Goal: Task Accomplishment & Management: Manage account settings

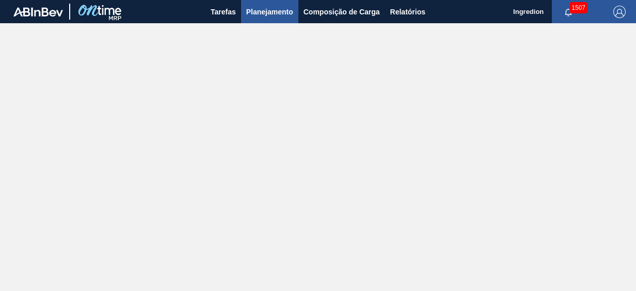
click at [268, 18] on button "Planejamento" at bounding box center [269, 11] width 57 height 23
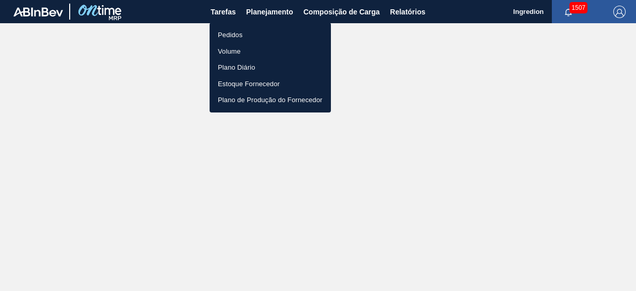
click at [267, 35] on li "Pedidos" at bounding box center [270, 35] width 121 height 17
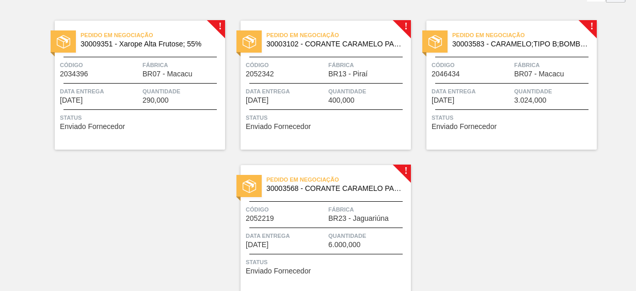
scroll to position [74, 0]
drag, startPoint x: 633, startPoint y: 161, endPoint x: 633, endPoint y: 172, distance: 11.4
click at [633, 172] on div "! Pedido em Negociação 30009351 - Xarope Alta Frutose; 55% Código 2034396 Fábri…" at bounding box center [318, 149] width 636 height 289
click at [319, 94] on span "Data Entrega" at bounding box center [286, 91] width 80 height 10
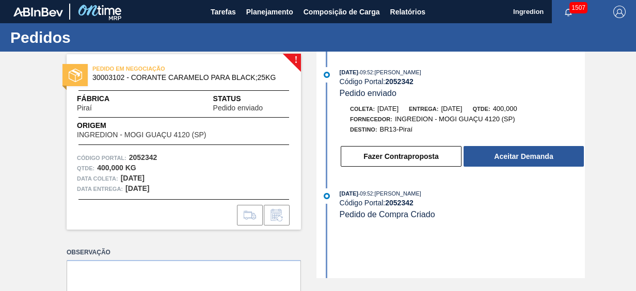
drag, startPoint x: 634, startPoint y: 199, endPoint x: 632, endPoint y: 265, distance: 66.1
click at [632, 265] on div "! PEDIDO EM NEGOCIAÇÃO 30003102 - CORANTE CARAMELO PARA BLACK;25KG Fábrica Pira…" at bounding box center [318, 165] width 636 height 227
click at [20, 177] on div "! PEDIDO EM NEGOCIAÇÃO 30003102 - CORANTE CARAMELO PARA BLACK;25KG Fábrica Pira…" at bounding box center [318, 165] width 636 height 227
click at [38, 104] on div "! PEDIDO EM NEGOCIAÇÃO 30003102 - CORANTE CARAMELO PARA BLACK;25KG Fábrica Pira…" at bounding box center [318, 165] width 636 height 227
drag, startPoint x: 121, startPoint y: 77, endPoint x: 100, endPoint y: 79, distance: 20.7
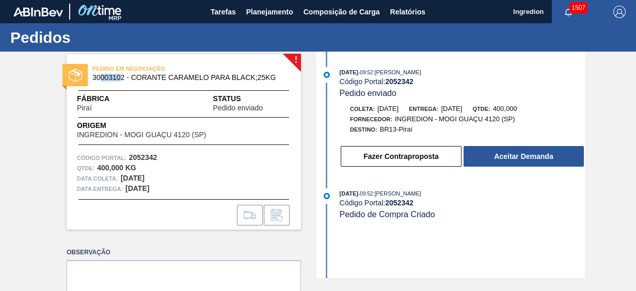
click at [100, 79] on span "30003102 - CORANTE CARAMELO PARA BLACK;25KG" at bounding box center [185, 78] width 187 height 8
drag, startPoint x: 100, startPoint y: 79, endPoint x: 93, endPoint y: 78, distance: 7.2
click at [93, 79] on span "30003102 - CORANTE CARAMELO PARA BLACK;25KG" at bounding box center [185, 78] width 187 height 8
drag, startPoint x: 93, startPoint y: 76, endPoint x: 124, endPoint y: 77, distance: 31.0
click at [124, 77] on span "30003102 - CORANTE CARAMELO PARA BLACK;25KG" at bounding box center [185, 78] width 187 height 8
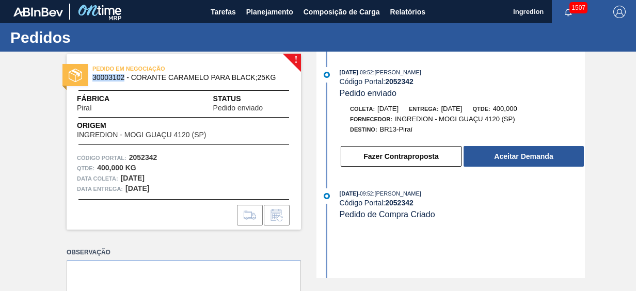
copy span "30003102"
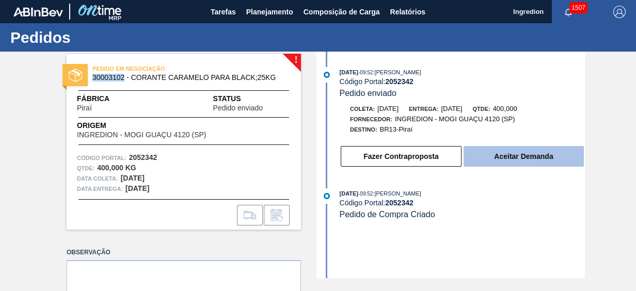
click at [499, 160] on button "Aceitar Demanda" at bounding box center [524, 156] width 120 height 21
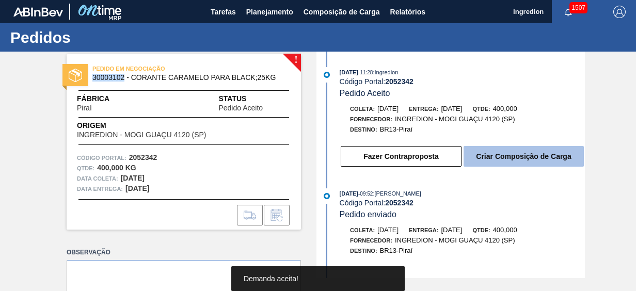
click at [513, 158] on button "Criar Composição de Carga" at bounding box center [524, 156] width 120 height 21
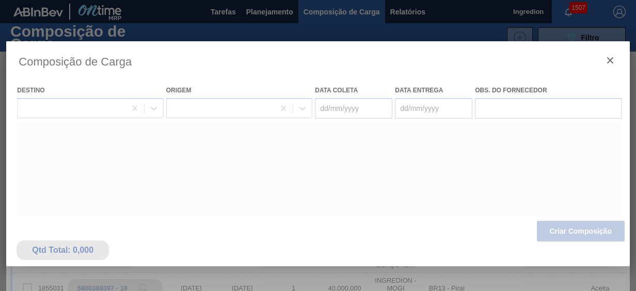
type coleta "14/10/2025"
type Entrega "16/10/2025"
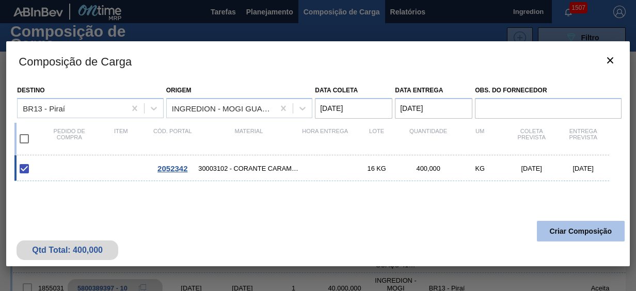
click at [579, 228] on button "Criar Composição" at bounding box center [581, 231] width 88 height 21
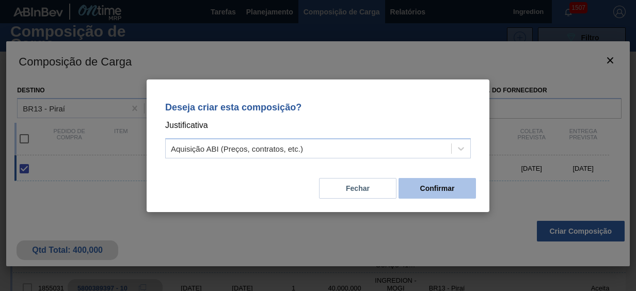
click at [415, 191] on button "Confirmar" at bounding box center [437, 188] width 77 height 21
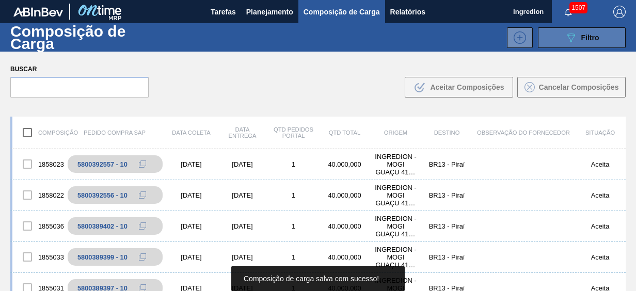
click at [611, 37] on button "089F7B8B-B2A5-4AFE-B5C0-19BA573D28AC Filtro" at bounding box center [582, 37] width 88 height 21
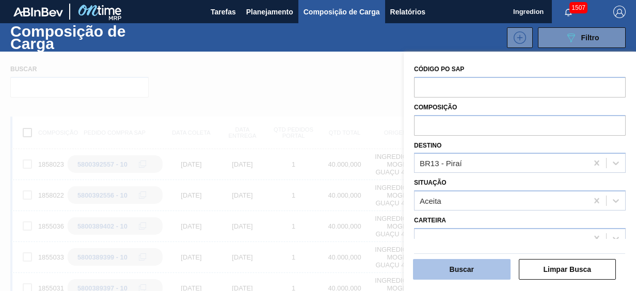
click at [465, 275] on button "Buscar" at bounding box center [462, 269] width 98 height 21
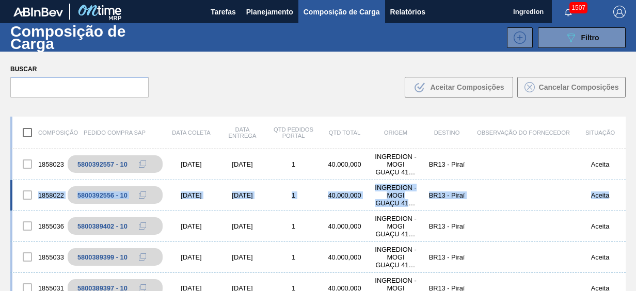
drag, startPoint x: 623, startPoint y: 162, endPoint x: 618, endPoint y: 182, distance: 20.8
click at [618, 182] on div "Composição Pedido Compra SAP Data coleta Data Entrega Qtd Pedidos Portal Qtd To…" at bounding box center [318, 237] width 636 height 258
click at [299, 11] on button "Composição de Carga" at bounding box center [341, 11] width 87 height 23
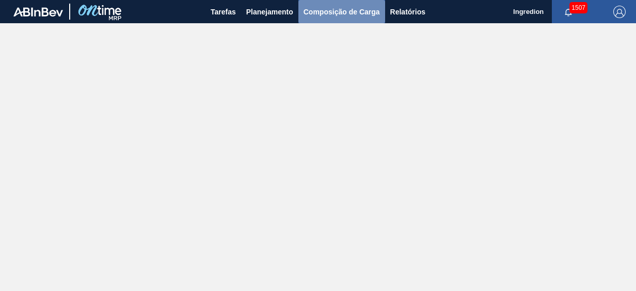
click at [350, 16] on span "Composição de Carga" at bounding box center [342, 12] width 76 height 12
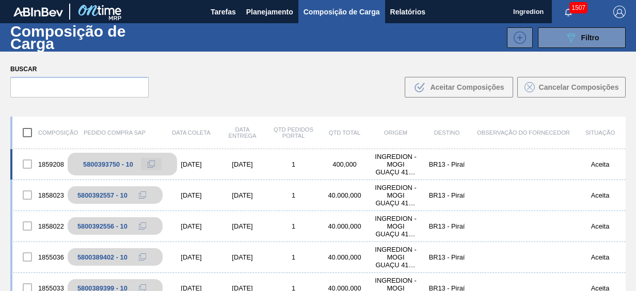
click at [153, 164] on icon at bounding box center [151, 164] width 7 height 7
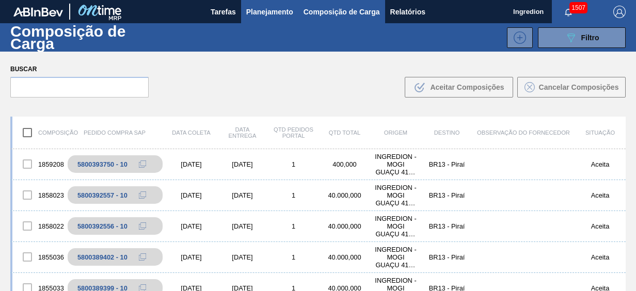
click at [279, 4] on button "Planejamento" at bounding box center [269, 11] width 57 height 23
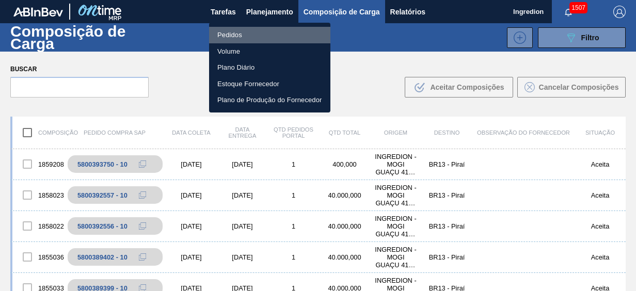
click at [276, 35] on li "Pedidos" at bounding box center [269, 35] width 121 height 17
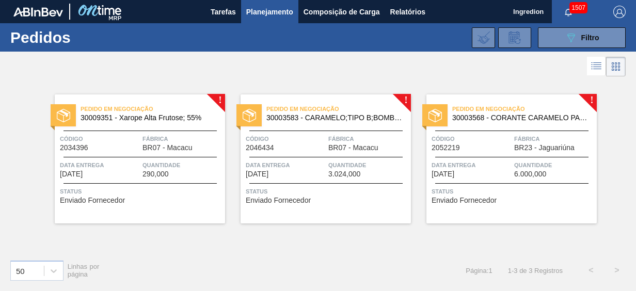
click at [380, 205] on div "Pedido em Negociação 30003583 - CARAMELO;TIPO B;BOMBONA;28 KG;; Código 2046434 …" at bounding box center [326, 158] width 170 height 129
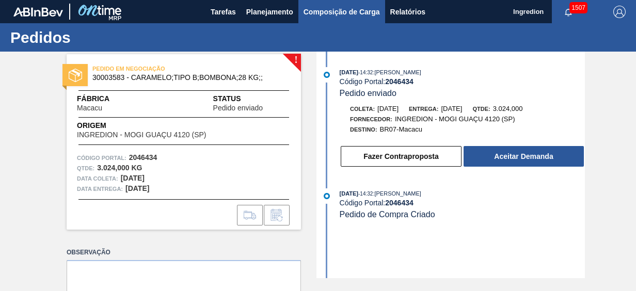
click at [314, 10] on span "Composição de Carga" at bounding box center [342, 12] width 76 height 12
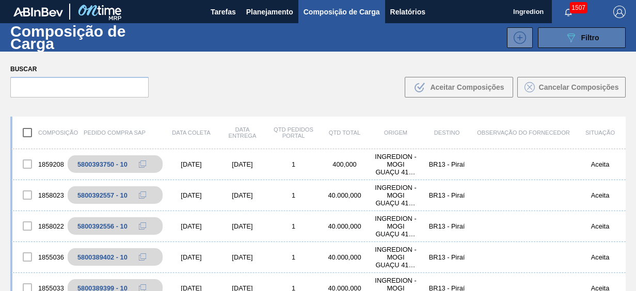
click at [609, 34] on button "089F7B8B-B2A5-4AFE-B5C0-19BA573D28AC Filtro" at bounding box center [582, 37] width 88 height 21
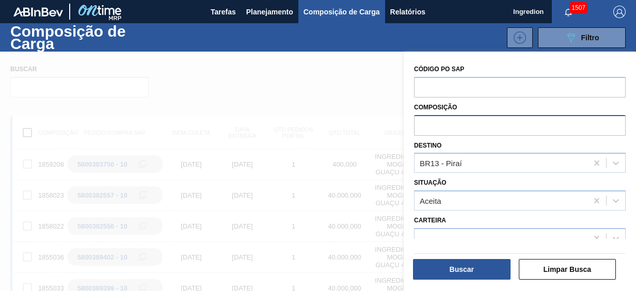
click at [463, 129] on input "text" at bounding box center [520, 125] width 212 height 20
type input "macacu"
drag, startPoint x: 454, startPoint y: 125, endPoint x: 388, endPoint y: 130, distance: 66.3
click at [404, 130] on div "089F7B8B-B2A5-4AFE-B5C0-19BA573D28AC Created with sketchtool. Código PO SAP Com…" at bounding box center [520, 197] width 232 height 291
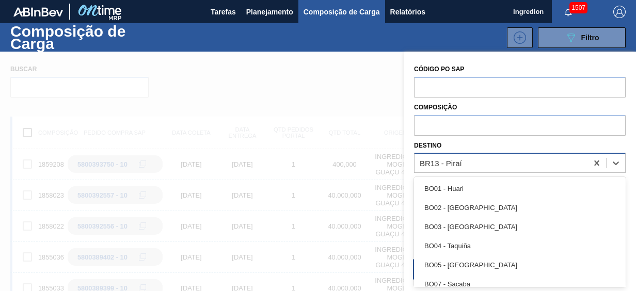
click at [421, 161] on div "BR13 - Piraí" at bounding box center [501, 163] width 173 height 15
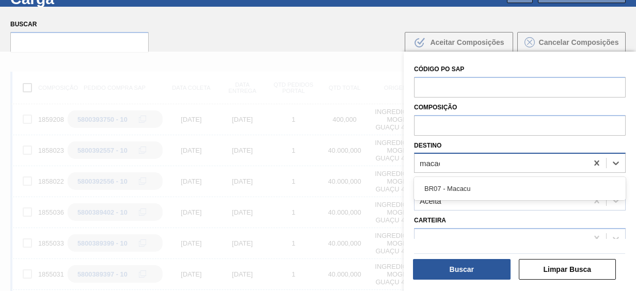
type input "macacu"
click at [434, 186] on div "BR07 - Macacu" at bounding box center [520, 188] width 212 height 19
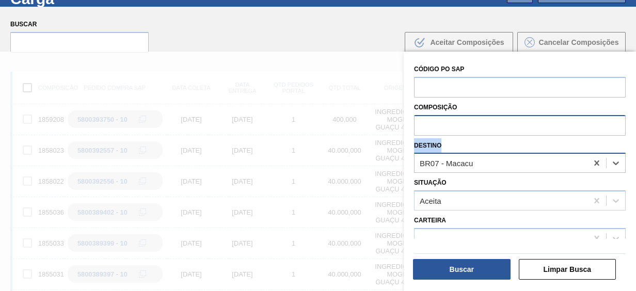
click at [445, 121] on div "Código PO SAP Composição Destino option BR07 - Macacu, selected. Select is focu…" at bounding box center [520, 173] width 232 height 242
click at [445, 119] on input "text" at bounding box center [520, 125] width 212 height 20
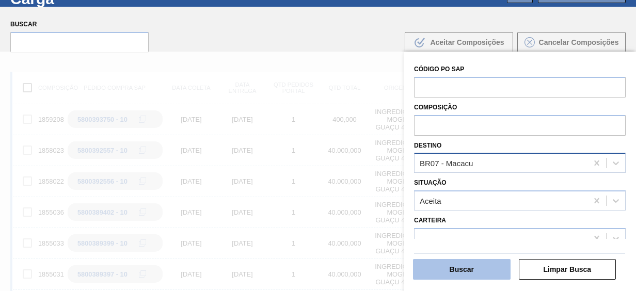
paste input "5800364830"
type input "5800364830"
click at [472, 277] on button "Buscar" at bounding box center [462, 269] width 98 height 21
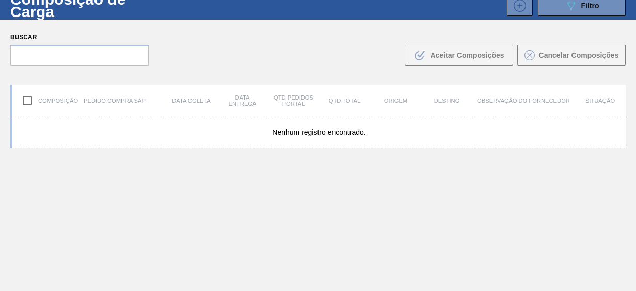
scroll to position [23, 0]
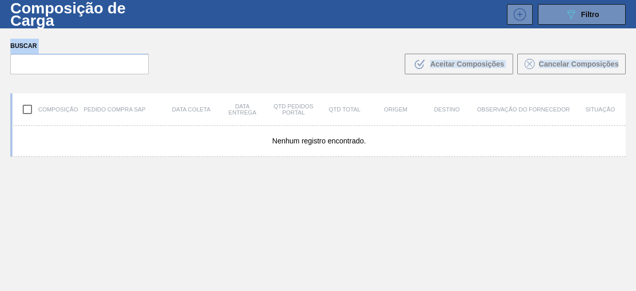
drag, startPoint x: 634, startPoint y: 50, endPoint x: 633, endPoint y: 20, distance: 30.0
click at [633, 20] on div "Composição de Carga 089F7B8B-B2A5-4AFE-B5C0-19BA573D28AC Filtro 089F7B8B-B2A5-4…" at bounding box center [318, 134] width 636 height 268
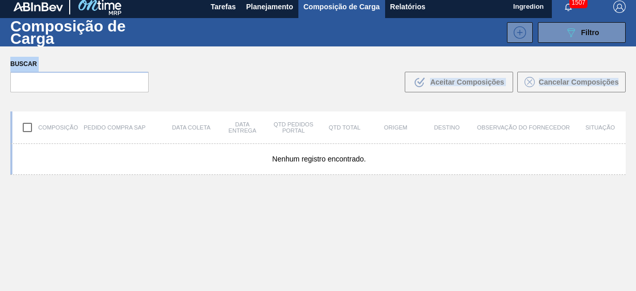
scroll to position [0, 0]
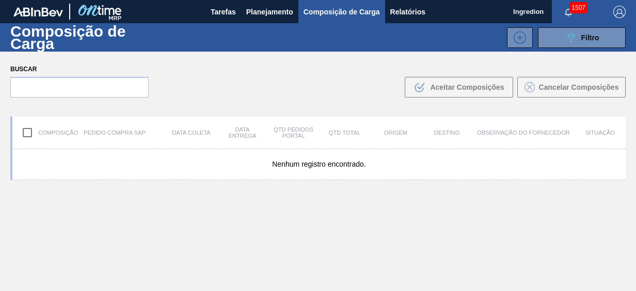
click at [328, 24] on div "Composição de Carga 089F7B8B-B2A5-4AFE-B5C0-19BA573D28AC Filtro" at bounding box center [318, 37] width 636 height 28
click at [326, 19] on button "Composição de Carga" at bounding box center [341, 11] width 87 height 23
click at [591, 46] on button "089F7B8B-B2A5-4AFE-B5C0-19BA573D28AC Filtro" at bounding box center [582, 37] width 88 height 21
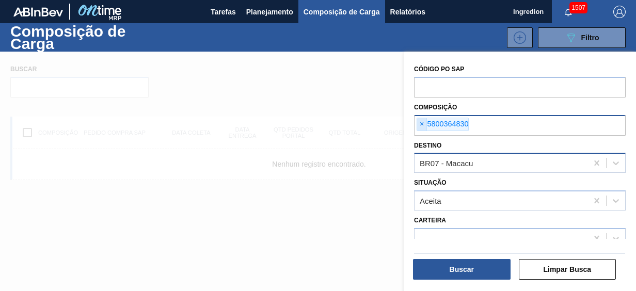
click at [420, 125] on span "×" at bounding box center [422, 124] width 10 height 12
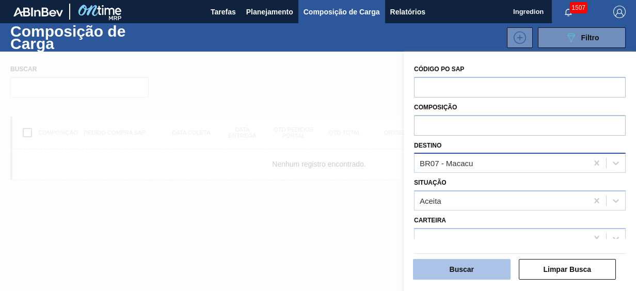
click at [458, 273] on button "Buscar" at bounding box center [462, 269] width 98 height 21
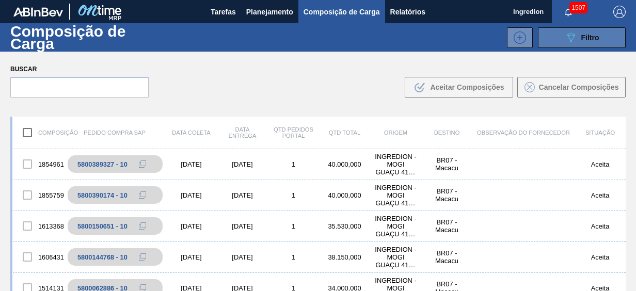
click at [583, 36] on span "Filtro" at bounding box center [590, 38] width 18 height 8
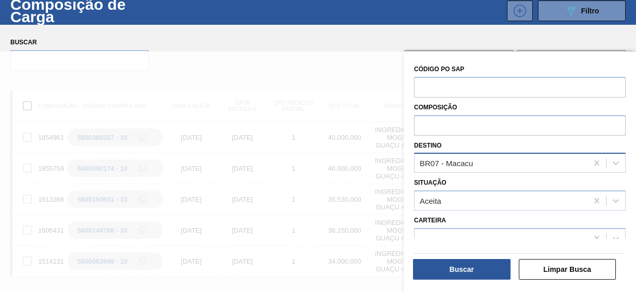
scroll to position [30, 0]
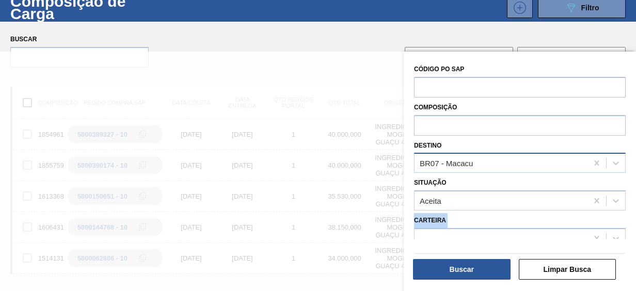
drag, startPoint x: 632, startPoint y: 198, endPoint x: 629, endPoint y: 251, distance: 52.7
click at [629, 251] on div "Código PO SAP Composição Destino BR07 - Macacu Situação Aceita Carteira Família…" at bounding box center [520, 173] width 232 height 242
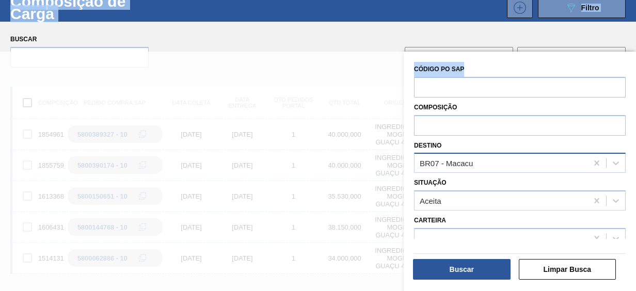
drag, startPoint x: 629, startPoint y: 251, endPoint x: 637, endPoint y: 110, distance: 140.6
click at [636, 0] on html "Tarefas Planejamento Composição de Carga Relatórios Ingredion 1507 Marcar todas…" at bounding box center [318, 0] width 636 height 0
drag, startPoint x: 637, startPoint y: 110, endPoint x: 600, endPoint y: 60, distance: 61.8
click at [600, 60] on div "Código PO SAP" at bounding box center [520, 78] width 220 height 38
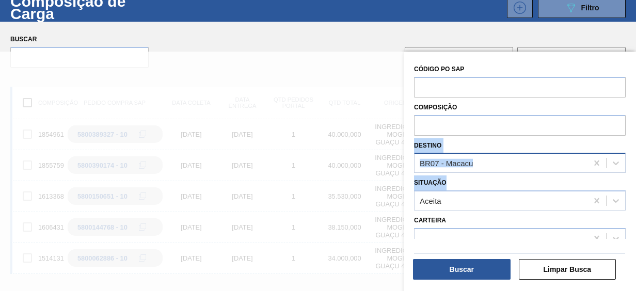
drag, startPoint x: 627, startPoint y: 122, endPoint x: 628, endPoint y: 180, distance: 58.3
click at [628, 180] on div "Código PO SAP Composição Destino BR07 - Macacu Situação Aceita Carteira Família…" at bounding box center [520, 173] width 232 height 242
drag, startPoint x: 628, startPoint y: 240, endPoint x: 625, endPoint y: 141, distance: 99.2
click at [625, 140] on div "Código PO SAP Composição Destino BR07 - Macacu Situação Aceita Carteira Família…" at bounding box center [520, 173] width 232 height 242
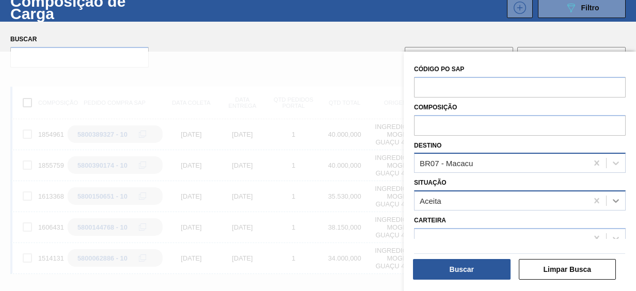
drag, startPoint x: 625, startPoint y: 141, endPoint x: 616, endPoint y: 203, distance: 63.0
click at [616, 203] on icon at bounding box center [616, 201] width 10 height 10
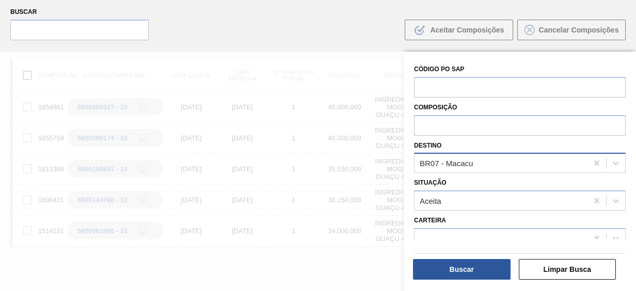
click at [629, 217] on div "Código PO SAP Composição Destino BR07 - Macacu Situação Aceita Carteira Família…" at bounding box center [520, 173] width 232 height 242
click at [615, 240] on div "Buscar Limpar Busca" at bounding box center [516, 266] width 232 height 55
click at [615, 236] on icon at bounding box center [616, 238] width 10 height 10
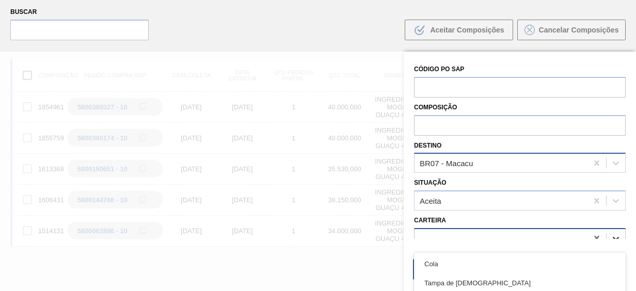
scroll to position [74, 0]
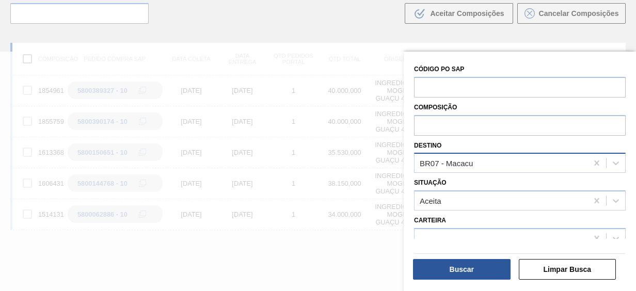
click at [630, 117] on div "Código PO SAP Composição Destino BR07 - Macacu Situação Aceita Carteira Família…" at bounding box center [520, 173] width 232 height 242
drag, startPoint x: 633, startPoint y: 117, endPoint x: 633, endPoint y: 150, distance: 33.0
click at [633, 150] on div "Código PO SAP Composição Destino BR07 - Macacu Situação Aceita Carteira Família…" at bounding box center [520, 173] width 232 height 242
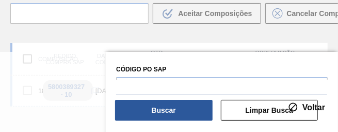
drag, startPoint x: 336, startPoint y: 63, endPoint x: 336, endPoint y: 73, distance: 9.3
click at [336, 73] on div "Código PO SAP Composição Destino BR07 - Macacu Situação Aceita Carteira Família…" at bounding box center [222, 93] width 232 height 83
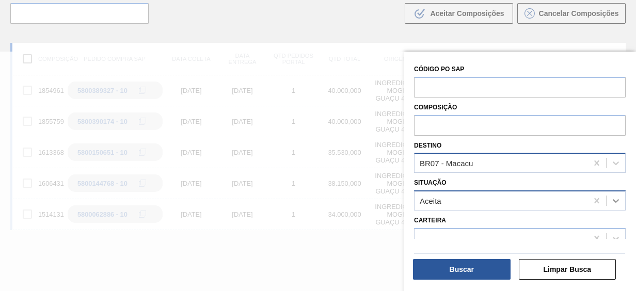
click at [623, 195] on div at bounding box center [616, 201] width 19 height 19
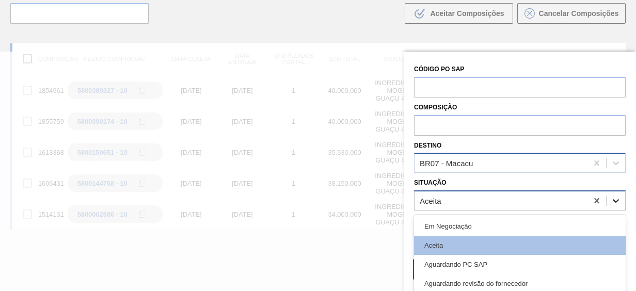
click at [623, 200] on div at bounding box center [616, 201] width 19 height 19
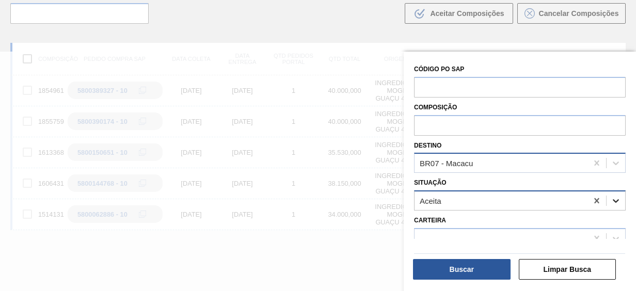
click at [616, 205] on icon at bounding box center [616, 201] width 10 height 10
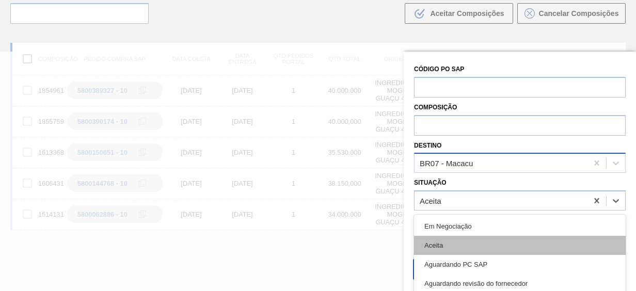
click at [604, 250] on div "Aceita" at bounding box center [520, 245] width 212 height 19
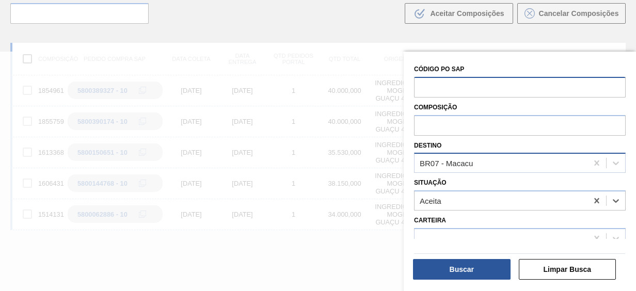
click at [502, 90] on input "text" at bounding box center [520, 87] width 212 height 20
paste input "5800364830"
type input "5800364830"
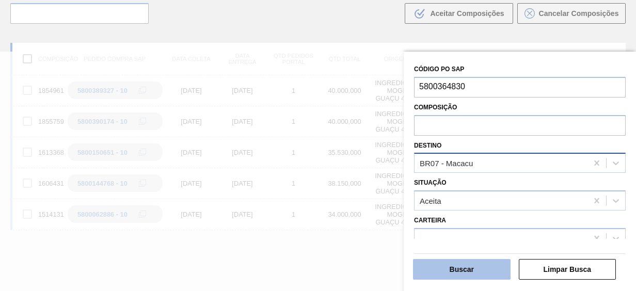
click at [480, 268] on button "Buscar" at bounding box center [462, 269] width 98 height 21
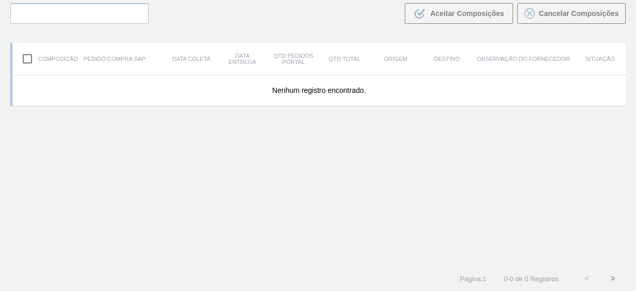
scroll to position [0, 0]
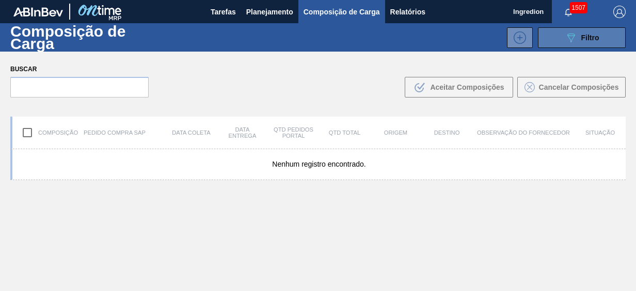
click at [581, 37] on span "Filtro" at bounding box center [590, 38] width 18 height 8
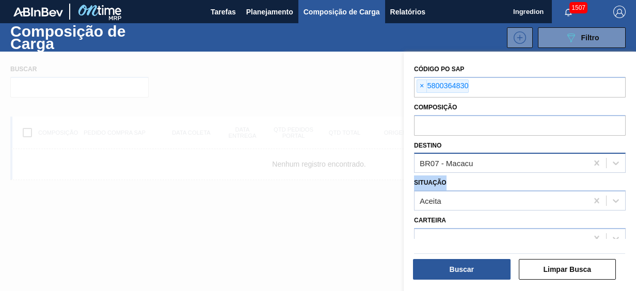
drag, startPoint x: 631, startPoint y: 138, endPoint x: 635, endPoint y: 186, distance: 47.7
click at [635, 186] on main "Tarefas Planejamento Composição de Carga Relatórios Ingredion 1507 Marcar todas…" at bounding box center [318, 145] width 636 height 291
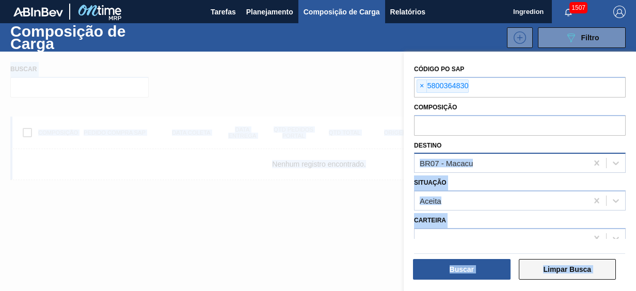
click at [592, 271] on button "Limpar Busca" at bounding box center [568, 269] width 98 height 21
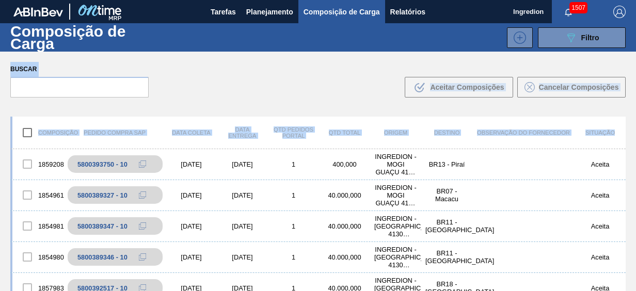
click at [295, 93] on div "Buscar .b{fill:var(--color-action-default)} Aceitar Composições Cancelar Compos…" at bounding box center [318, 80] width 636 height 56
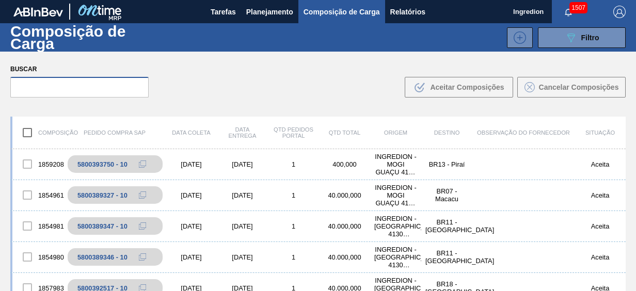
click at [99, 88] on input "text" at bounding box center [79, 87] width 138 height 21
paste input "5800364830"
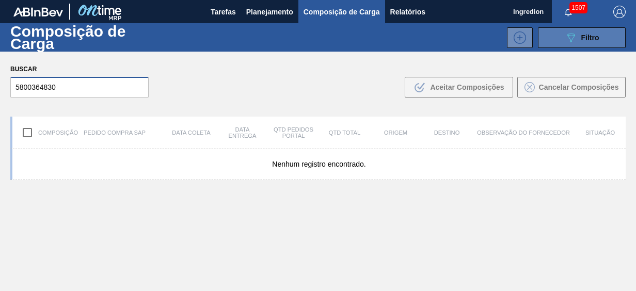
type input "5800364830"
click at [567, 40] on icon "089F7B8B-B2A5-4AFE-B5C0-19BA573D28AC" at bounding box center [571, 37] width 12 height 12
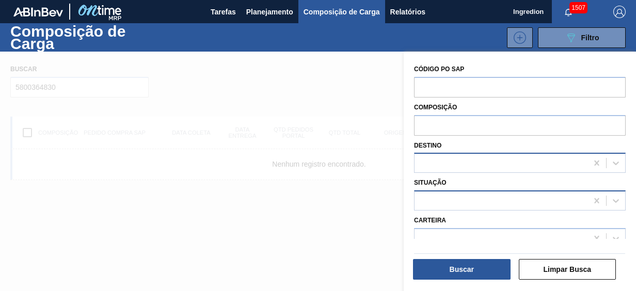
click at [543, 197] on div at bounding box center [501, 201] width 173 height 15
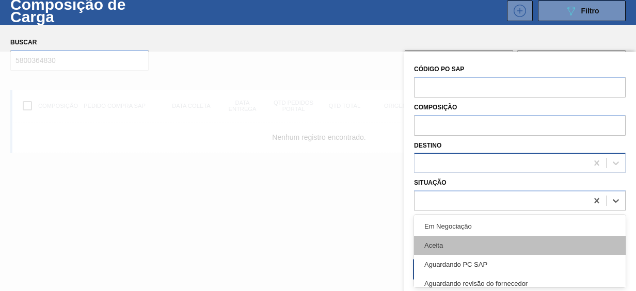
click at [485, 247] on div "Aceita" at bounding box center [520, 245] width 212 height 19
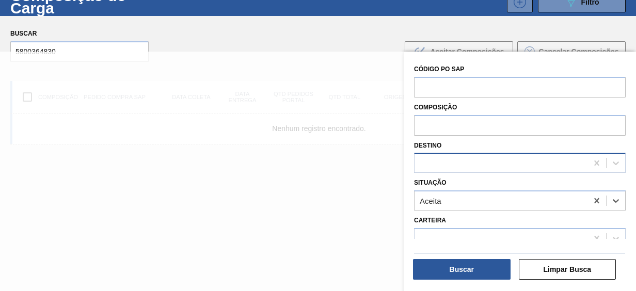
scroll to position [37, 0]
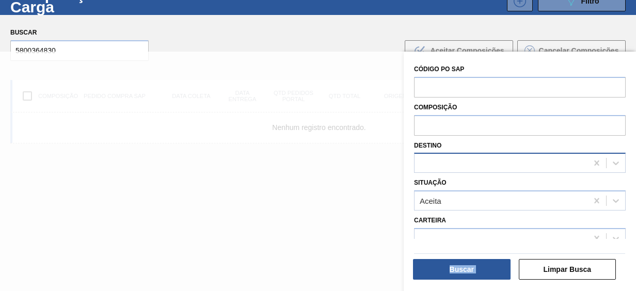
drag, startPoint x: 630, startPoint y: 252, endPoint x: 629, endPoint y: 282, distance: 29.4
click at [629, 282] on div "Buscar Limpar Busca" at bounding box center [516, 266] width 232 height 55
click at [532, 64] on div "Código PO SAP" at bounding box center [520, 80] width 212 height 36
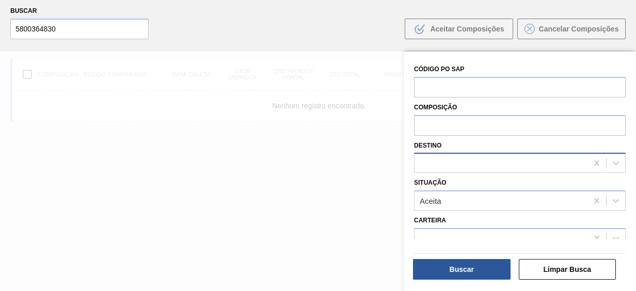
scroll to position [74, 0]
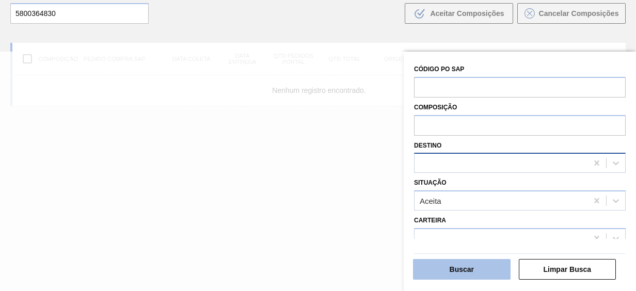
click at [476, 277] on button "Buscar" at bounding box center [462, 269] width 98 height 21
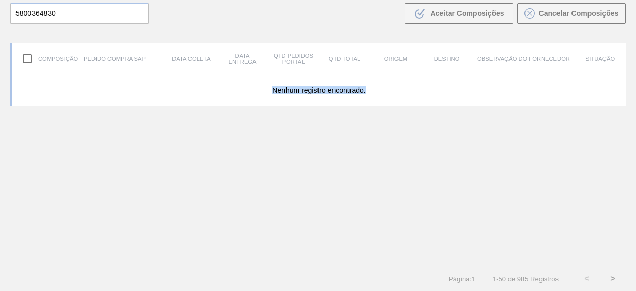
drag, startPoint x: 633, startPoint y: 94, endPoint x: 634, endPoint y: 59, distance: 34.6
click at [634, 59] on main "Tarefas Planejamento Composição de Carga Relatórios Ingredion 1507 Marcar todas…" at bounding box center [318, 145] width 636 height 291
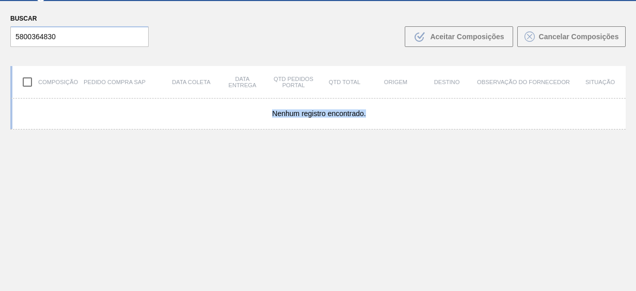
scroll to position [0, 0]
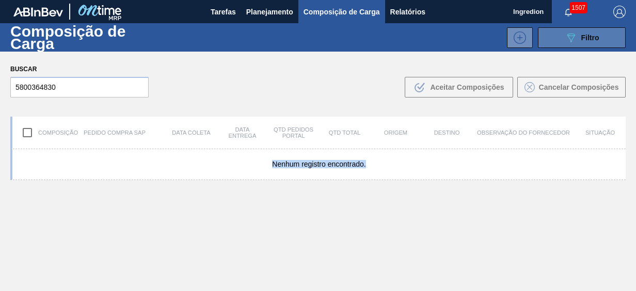
click at [569, 37] on icon "089F7B8B-B2A5-4AFE-B5C0-19BA573D28AC" at bounding box center [571, 37] width 12 height 12
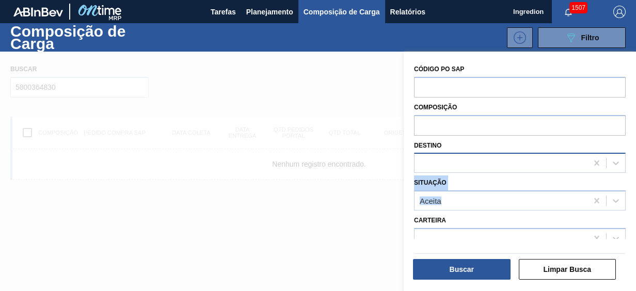
drag, startPoint x: 632, startPoint y: 163, endPoint x: 632, endPoint y: 199, distance: 36.1
click at [632, 199] on div "Código PO SAP Composição Destino Situação Aceita Carteira Família Rotulada Data…" at bounding box center [520, 173] width 232 height 242
click at [533, 229] on div at bounding box center [520, 238] width 212 height 20
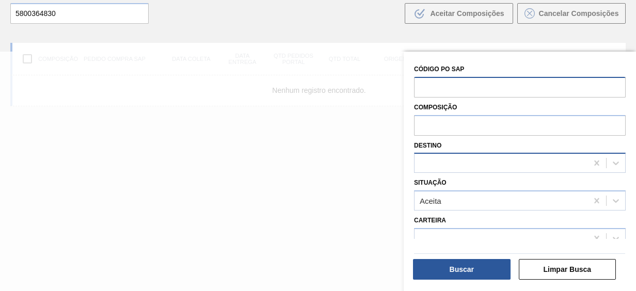
click at [562, 87] on input "text" at bounding box center [520, 87] width 212 height 20
click at [396, 221] on div at bounding box center [318, 197] width 636 height 291
click at [241, 205] on div at bounding box center [318, 197] width 636 height 291
drag, startPoint x: 319, startPoint y: 66, endPoint x: 375, endPoint y: 42, distance: 60.4
click at [320, 65] on div at bounding box center [318, 197] width 636 height 291
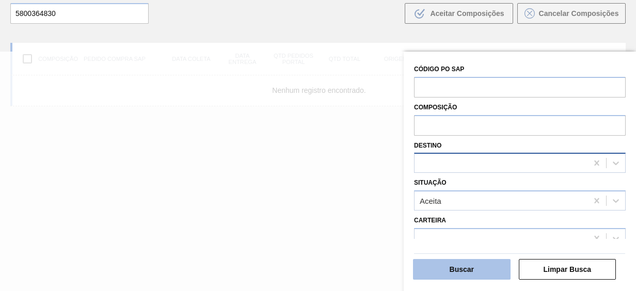
click at [451, 269] on button "Buscar" at bounding box center [462, 269] width 98 height 21
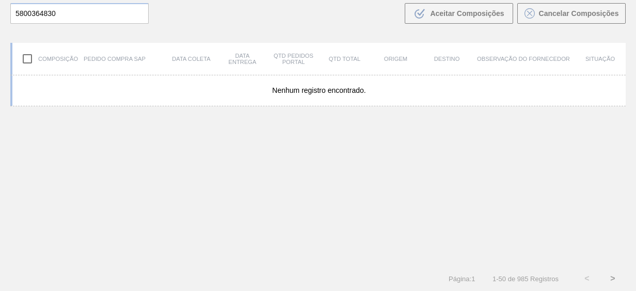
scroll to position [0, 0]
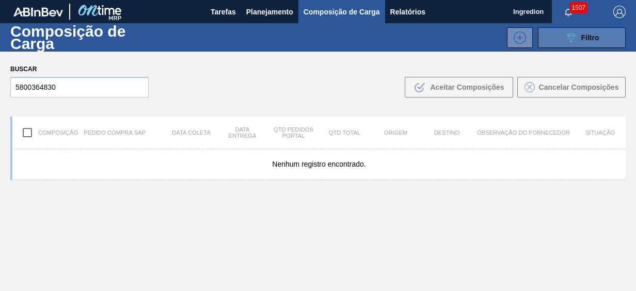
click at [565, 31] on icon "089F7B8B-B2A5-4AFE-B5C0-19BA573D28AC" at bounding box center [571, 37] width 12 height 12
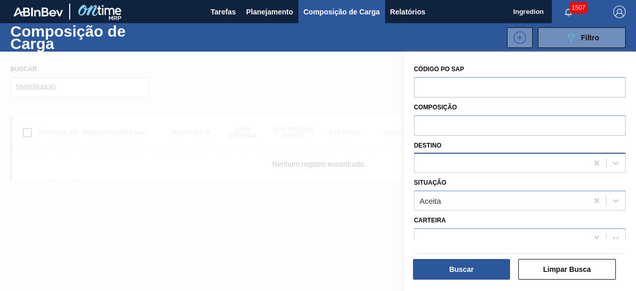
click at [87, 76] on div at bounding box center [318, 197] width 636 height 291
click at [457, 169] on div at bounding box center [501, 163] width 173 height 15
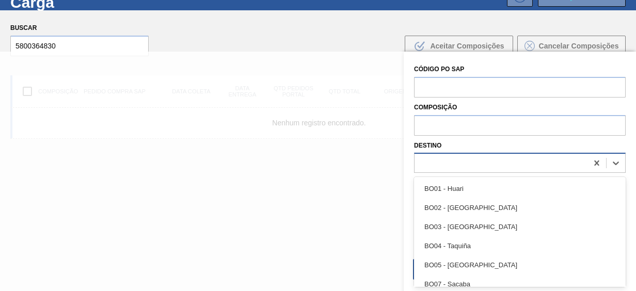
scroll to position [45, 0]
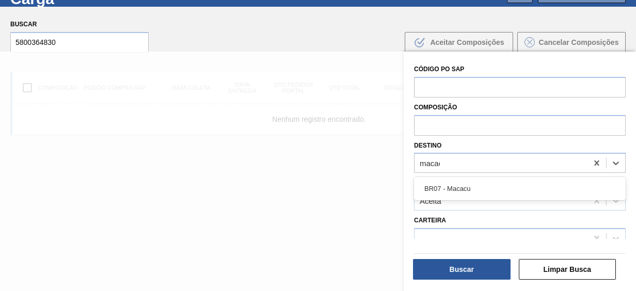
type input "macacu"
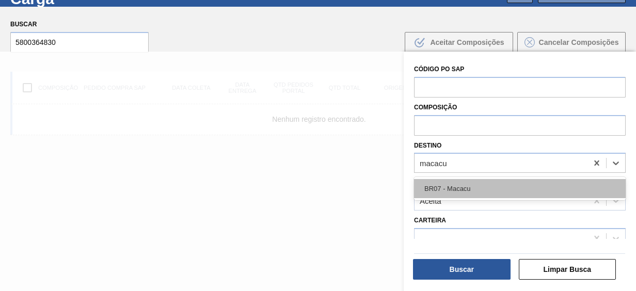
click at [460, 192] on div "BR07 - Macacu" at bounding box center [520, 188] width 212 height 19
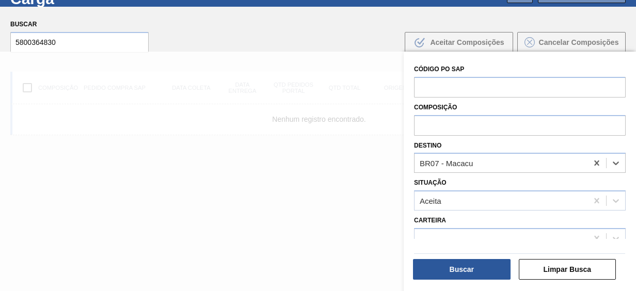
scroll to position [74, 0]
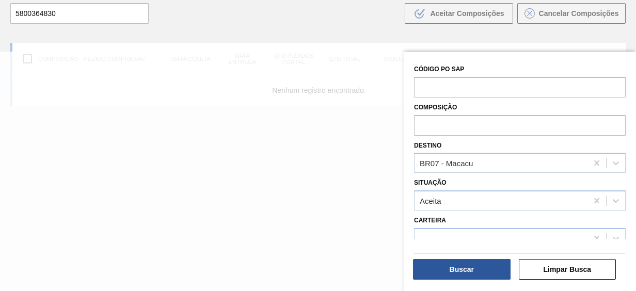
drag, startPoint x: 634, startPoint y: 191, endPoint x: 632, endPoint y: 214, distance: 22.8
click at [632, 214] on div "Código PO SAP Composição Destino BR07 - Macacu Situação Aceita Carteira Família…" at bounding box center [520, 173] width 232 height 242
click at [448, 256] on div at bounding box center [519, 253] width 219 height 9
click at [447, 274] on button "Buscar" at bounding box center [462, 269] width 98 height 21
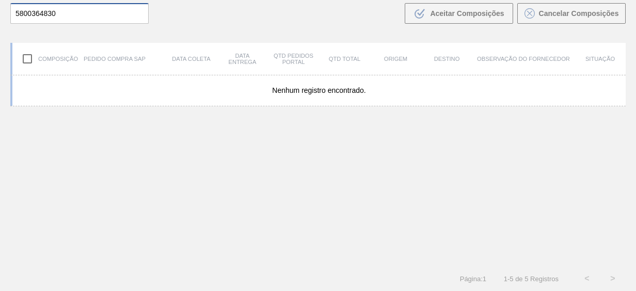
click at [74, 14] on input "5800364830" at bounding box center [79, 13] width 138 height 21
drag, startPoint x: 58, startPoint y: 14, endPoint x: -2, endPoint y: 8, distance: 60.2
click at [0, 0] on html "Tarefas Planejamento Composição de Carga Relatórios Ingredion 1507 Marcar todas…" at bounding box center [318, 0] width 636 height 0
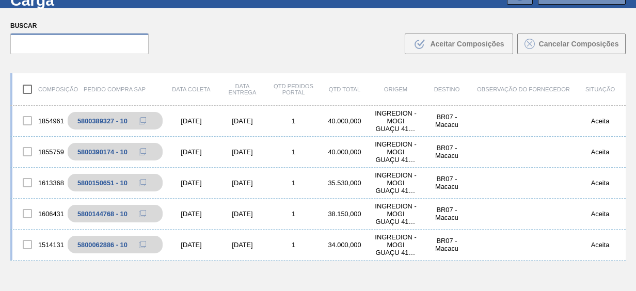
scroll to position [0, 0]
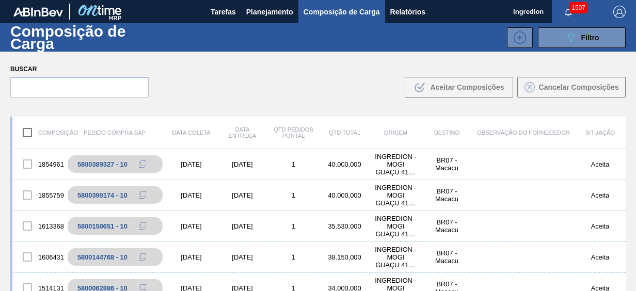
click at [411, 61] on div "Buscar .b{fill:var(--color-action-default)} Aceitar Composições Cancelar Compos…" at bounding box center [318, 80] width 636 height 56
click at [269, 23] on div "Composição de Carga 089F7B8B-B2A5-4AFE-B5C0-19BA573D28AC Filtro" at bounding box center [318, 37] width 636 height 28
click at [258, 13] on span "Planejamento" at bounding box center [269, 12] width 47 height 12
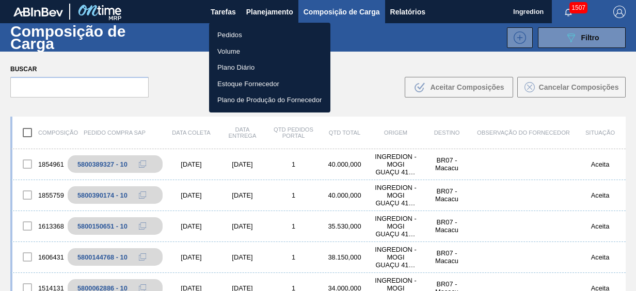
click at [244, 50] on li "Volume" at bounding box center [269, 51] width 121 height 17
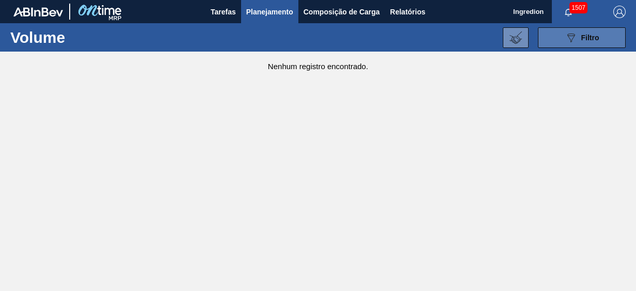
click at [576, 34] on icon "089F7B8B-B2A5-4AFE-B5C0-19BA573D28AC" at bounding box center [571, 37] width 12 height 12
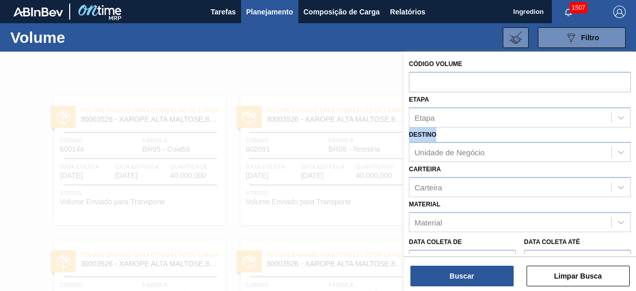
drag, startPoint x: 634, startPoint y: 111, endPoint x: 634, endPoint y: 133, distance: 22.2
click at [634, 133] on div "Código Volume Etapa Etapa Destino Unidade de Negócio Carteira Carteira Material…" at bounding box center [520, 210] width 232 height 317
click at [253, 12] on span "Planejamento" at bounding box center [269, 12] width 47 height 12
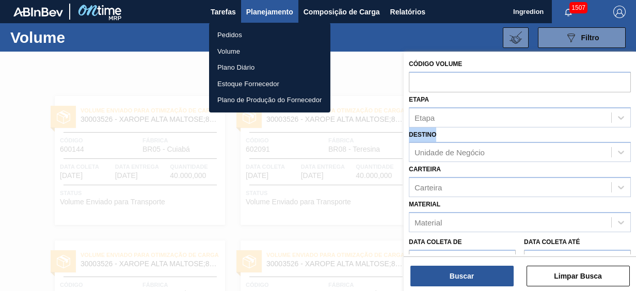
click at [232, 38] on li "Pedidos" at bounding box center [269, 35] width 121 height 17
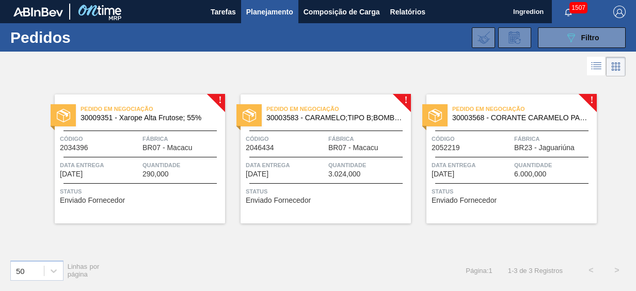
click at [261, 259] on div "50 Linhas por página Página : 1 1 - 3 de 3 Registros < >" at bounding box center [318, 270] width 636 height 38
click at [273, 146] on span "2046434" at bounding box center [260, 148] width 28 height 8
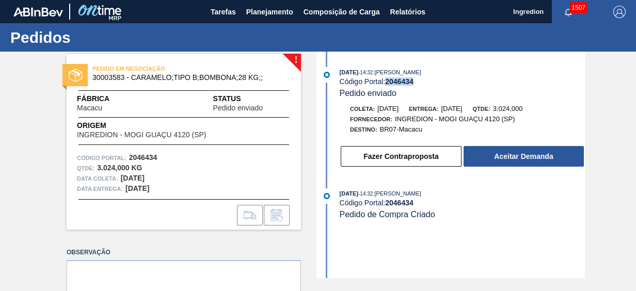
drag, startPoint x: 388, startPoint y: 82, endPoint x: 421, endPoint y: 80, distance: 32.6
click at [421, 80] on div "Código Portal: 2046434" at bounding box center [462, 81] width 245 height 8
click at [106, 74] on span "30003583 - CARAMELO;TIPO B;BOMBONA;28 KG;;" at bounding box center [185, 78] width 187 height 8
click at [100, 70] on span "PEDIDO EM NEGOCIAÇÃO" at bounding box center [164, 68] width 145 height 10
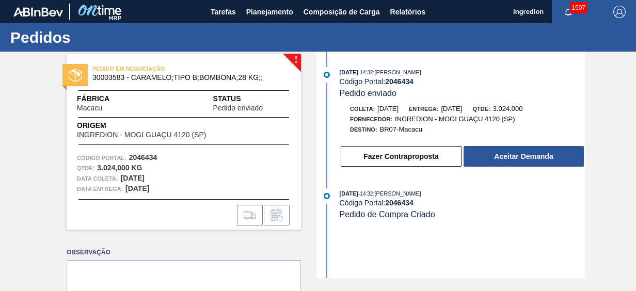
drag, startPoint x: 100, startPoint y: 70, endPoint x: 95, endPoint y: 78, distance: 9.7
click at [95, 78] on span "30003583 - CARAMELO;TIPO B;BOMBONA;28 KG;;" at bounding box center [185, 78] width 187 height 8
copy span "30003583"
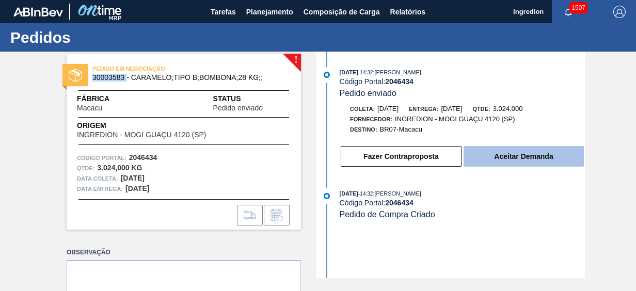
click at [527, 161] on button "Aceitar Demanda" at bounding box center [524, 156] width 120 height 21
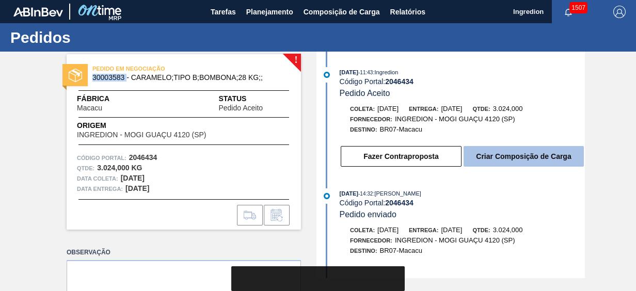
click at [529, 163] on button "Criar Composição de Carga" at bounding box center [524, 156] width 120 height 21
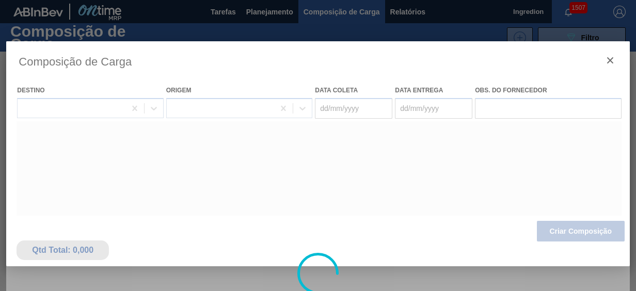
type coleta "13/10/2025"
type Entrega "17/10/2025"
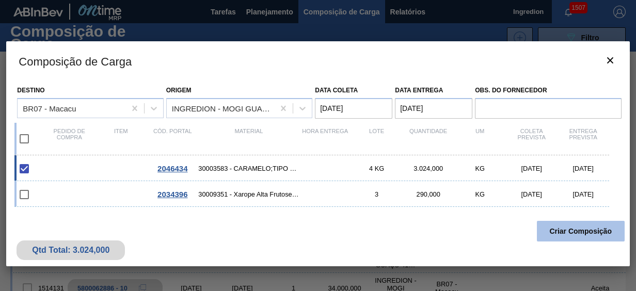
click at [557, 223] on button "Criar Composição" at bounding box center [581, 231] width 88 height 21
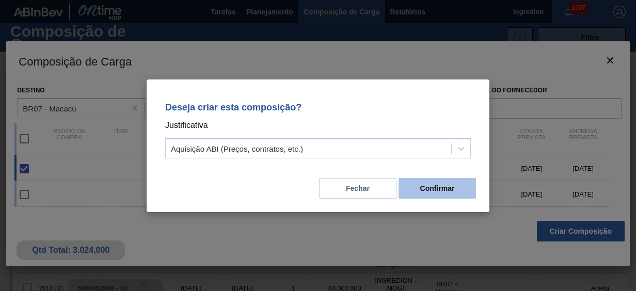
click at [457, 187] on button "Confirmar" at bounding box center [437, 188] width 77 height 21
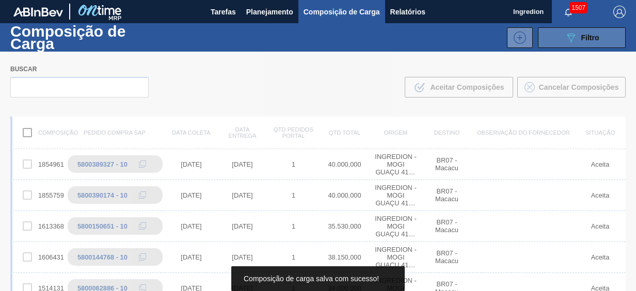
click at [601, 34] on button "089F7B8B-B2A5-4AFE-B5C0-19BA573D28AC Filtro" at bounding box center [582, 37] width 88 height 21
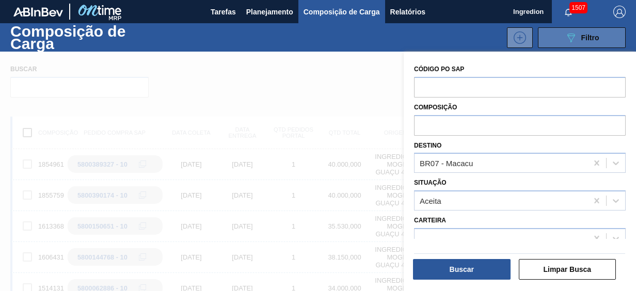
click at [605, 42] on button "089F7B8B-B2A5-4AFE-B5C0-19BA573D28AC Filtro" at bounding box center [582, 37] width 88 height 21
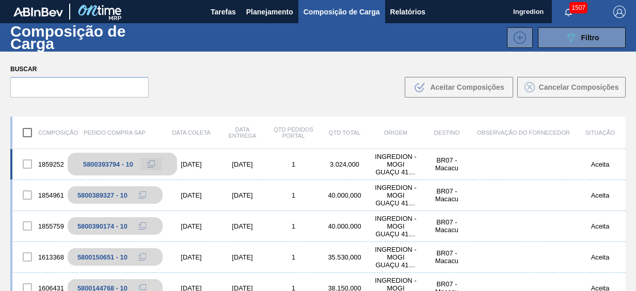
click at [148, 167] on icon at bounding box center [150, 165] width 5 height 5
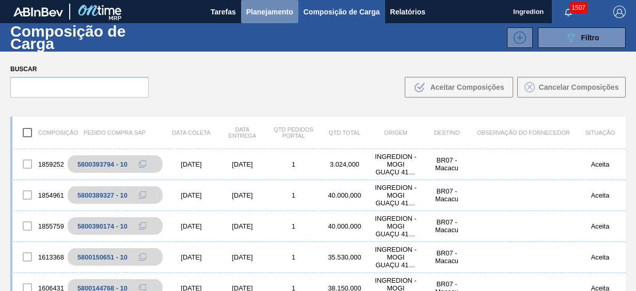
click at [253, 19] on button "Planejamento" at bounding box center [269, 11] width 57 height 23
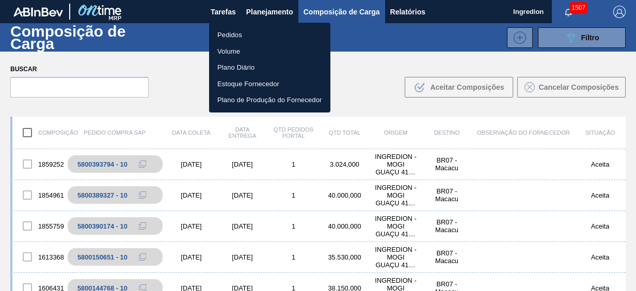
click at [258, 40] on li "Pedidos" at bounding box center [269, 35] width 121 height 17
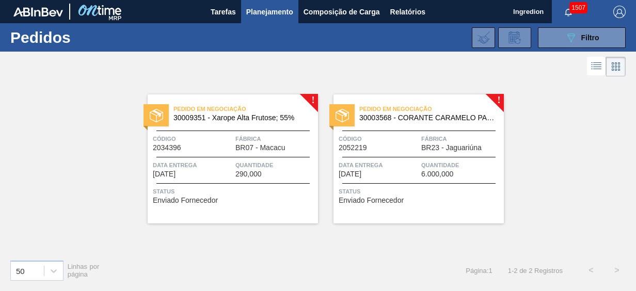
click at [442, 150] on span "BR23 - Jaguariúna" at bounding box center [451, 148] width 60 height 8
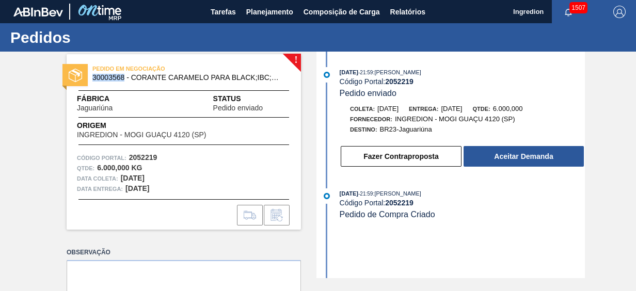
drag, startPoint x: 121, startPoint y: 76, endPoint x: 93, endPoint y: 78, distance: 27.9
click at [93, 78] on span "30003568 - CORANTE CARAMELO PARA BLACK;IBC;CORANTE" at bounding box center [185, 78] width 187 height 8
copy span "30003568"
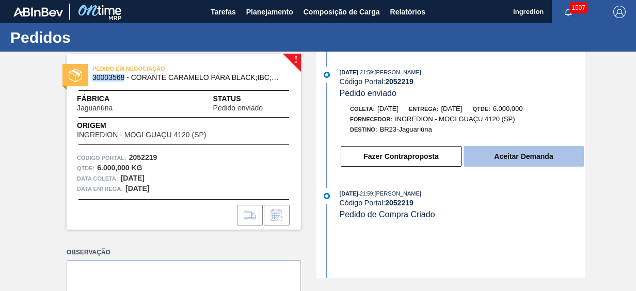
click at [552, 156] on button "Aceitar Demanda" at bounding box center [524, 156] width 120 height 21
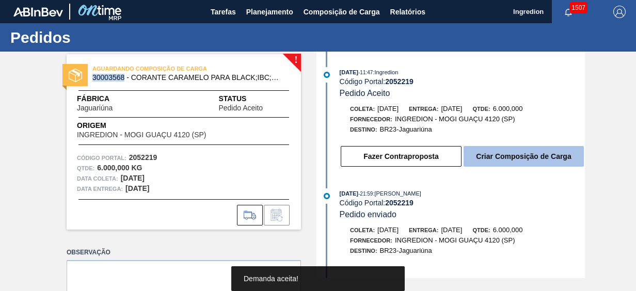
click at [532, 155] on button "Criar Composição de Carga" at bounding box center [524, 156] width 120 height 21
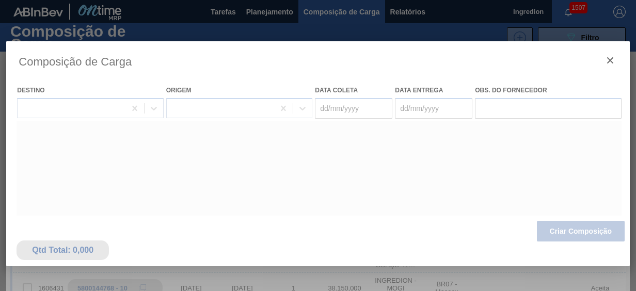
type coleta "14/10/2025"
type Entrega "21/10/2025"
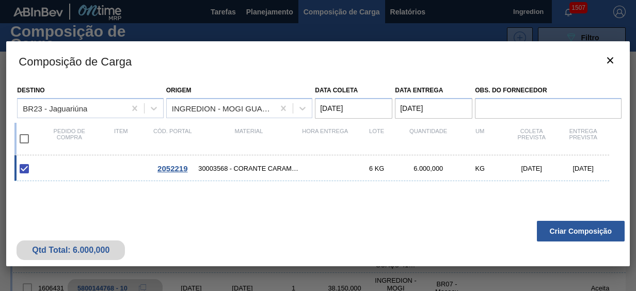
click at [561, 235] on button "Criar Composição" at bounding box center [581, 231] width 88 height 21
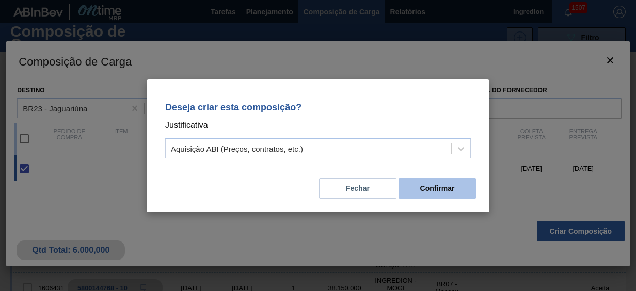
click at [456, 194] on button "Confirmar" at bounding box center [437, 188] width 77 height 21
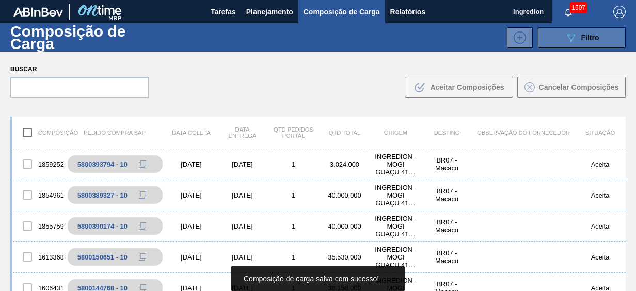
click at [594, 43] on div "089F7B8B-B2A5-4AFE-B5C0-19BA573D28AC Filtro" at bounding box center [582, 37] width 35 height 12
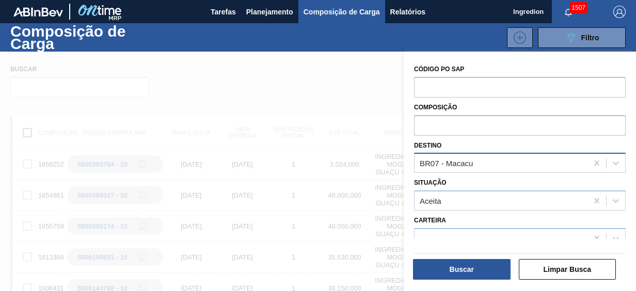
click at [495, 168] on div "BR07 - Macacu" at bounding box center [501, 163] width 173 height 15
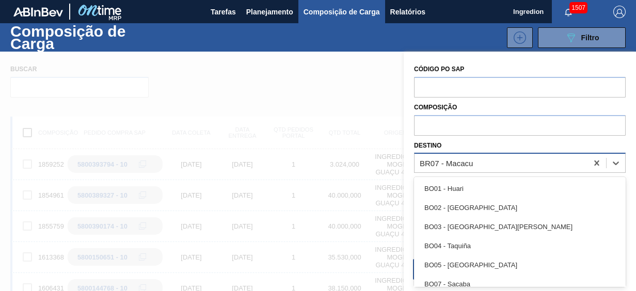
scroll to position [45, 0]
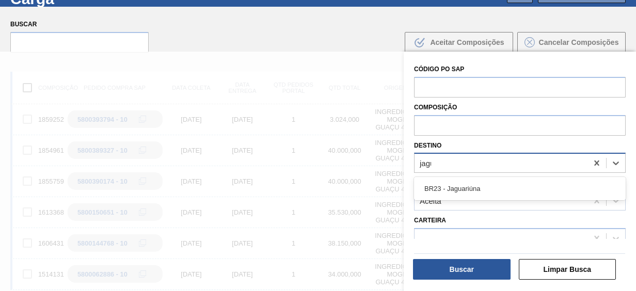
type input "jagua"
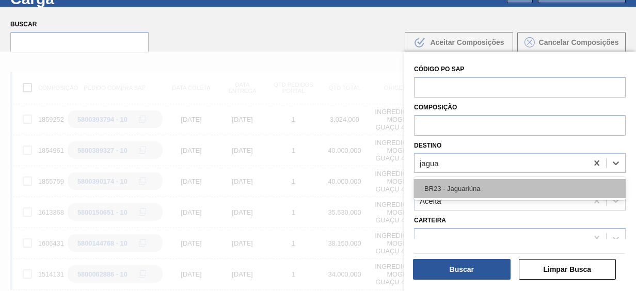
click at [484, 192] on div "BR23 - Jaguariúna" at bounding box center [520, 188] width 212 height 19
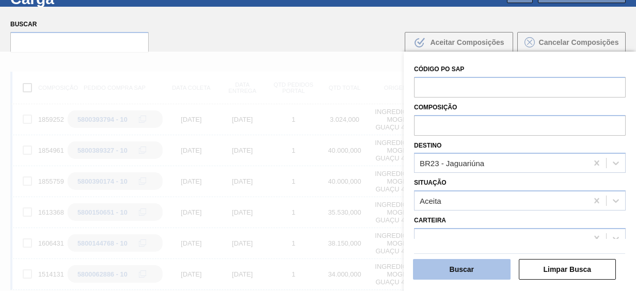
click at [466, 264] on button "Buscar" at bounding box center [462, 269] width 98 height 21
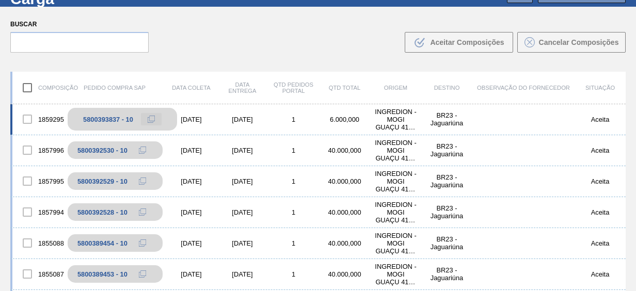
click at [148, 119] on icon at bounding box center [150, 120] width 5 height 5
